Goal: Find specific page/section: Find specific page/section

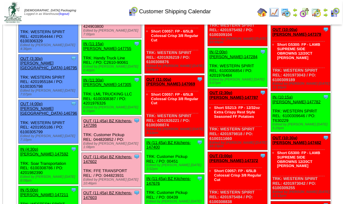
scroll to position [619, 0]
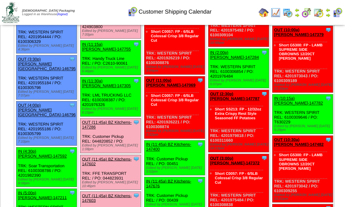
click at [126, 5] on link "OUT (11:00a) T.J. Farms-147367" at bounding box center [105, 0] width 47 height 9
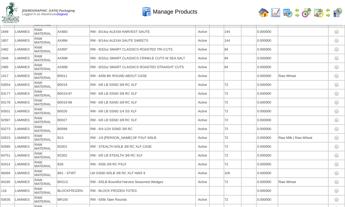
scroll to position [3768, 0]
